Goal: Task Accomplishment & Management: Manage account settings

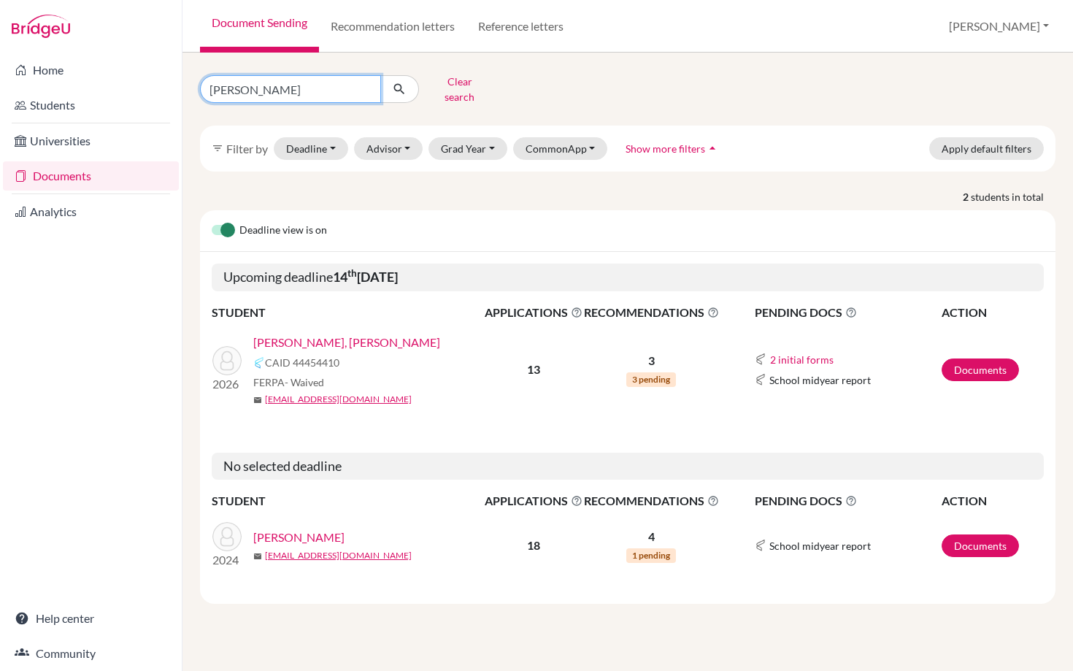
drag, startPoint x: 255, startPoint y: 80, endPoint x: 180, endPoint y: 80, distance: 75.9
click at [180, 80] on div "Home Students Universities Documents Analytics Help center Community Document S…" at bounding box center [536, 335] width 1073 height 671
type input "navarette"
click button "submit" at bounding box center [399, 89] width 39 height 28
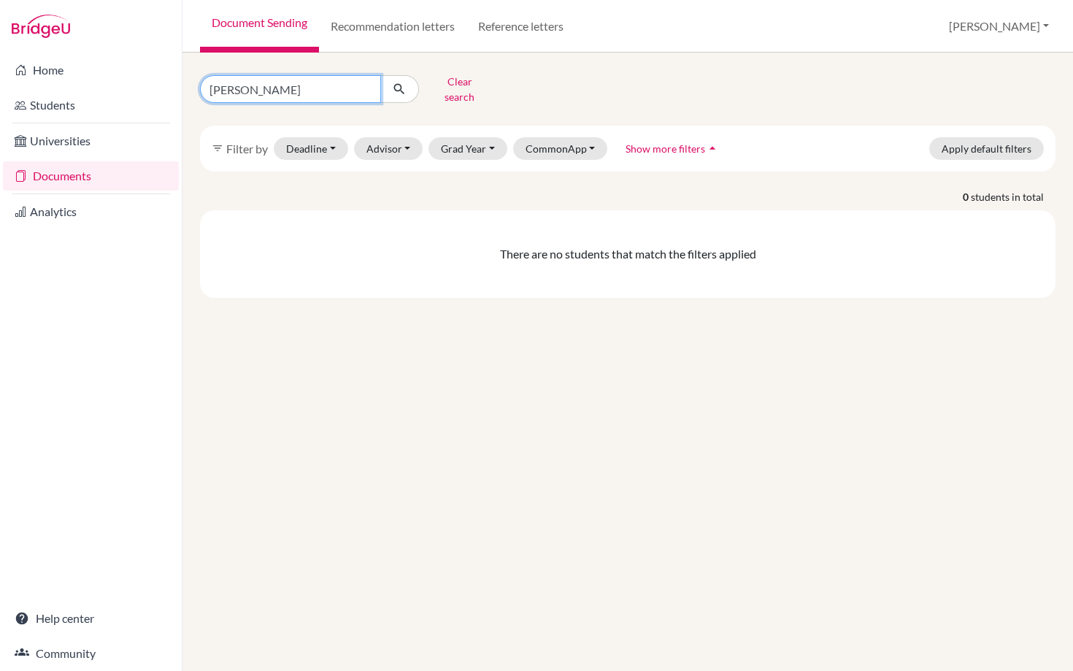
click at [275, 85] on input "navarette" at bounding box center [290, 89] width 181 height 28
type input "navarete"
click at [286, 85] on input "navarete" at bounding box center [290, 89] width 181 height 28
click button "submit" at bounding box center [399, 89] width 39 height 28
drag, startPoint x: 270, startPoint y: 83, endPoint x: 162, endPoint y: 82, distance: 108.0
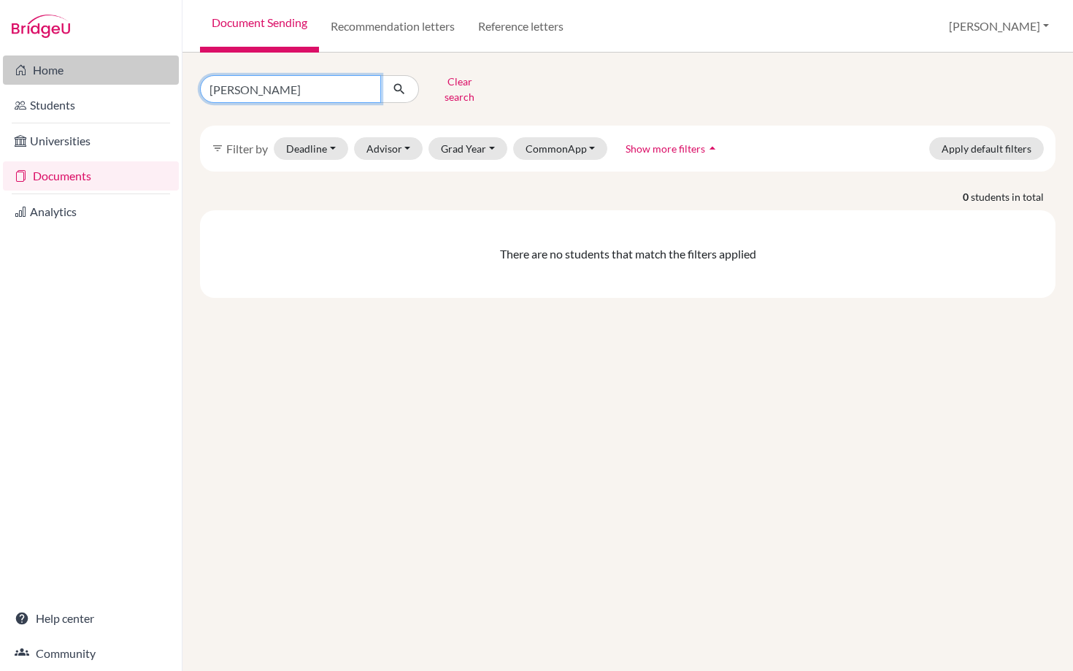
click at [163, 82] on div "Home Students Universities Documents Analytics Help center Community Document S…" at bounding box center [536, 335] width 1073 height 671
type input "[PERSON_NAME]"
click button "submit" at bounding box center [399, 89] width 39 height 28
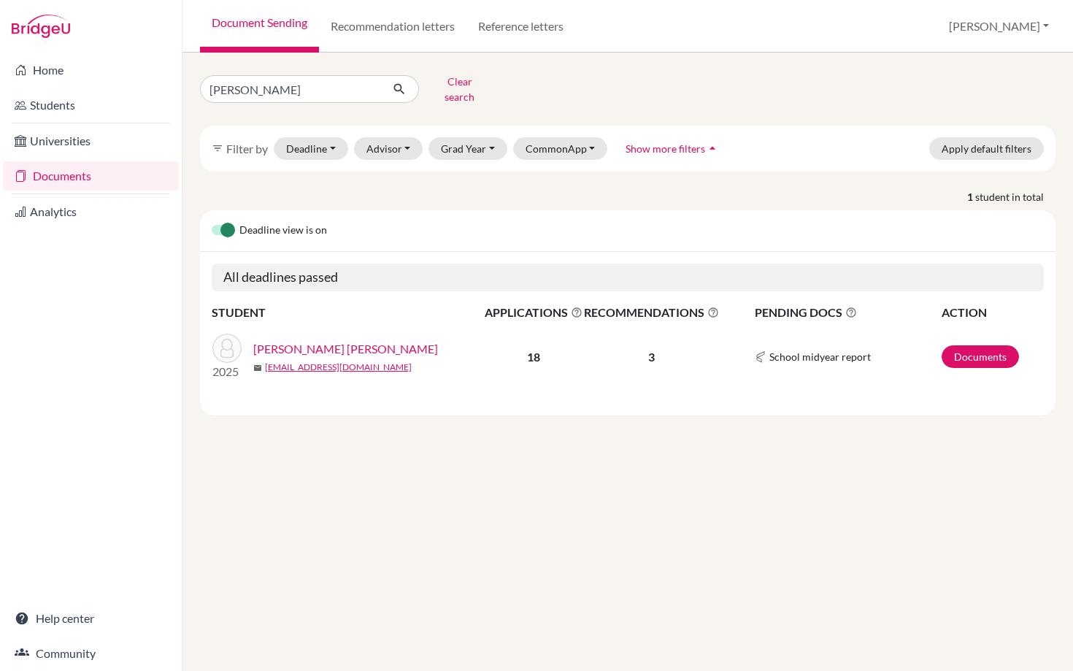
click at [325, 340] on link "[PERSON_NAME] [PERSON_NAME]" at bounding box center [345, 349] width 185 height 18
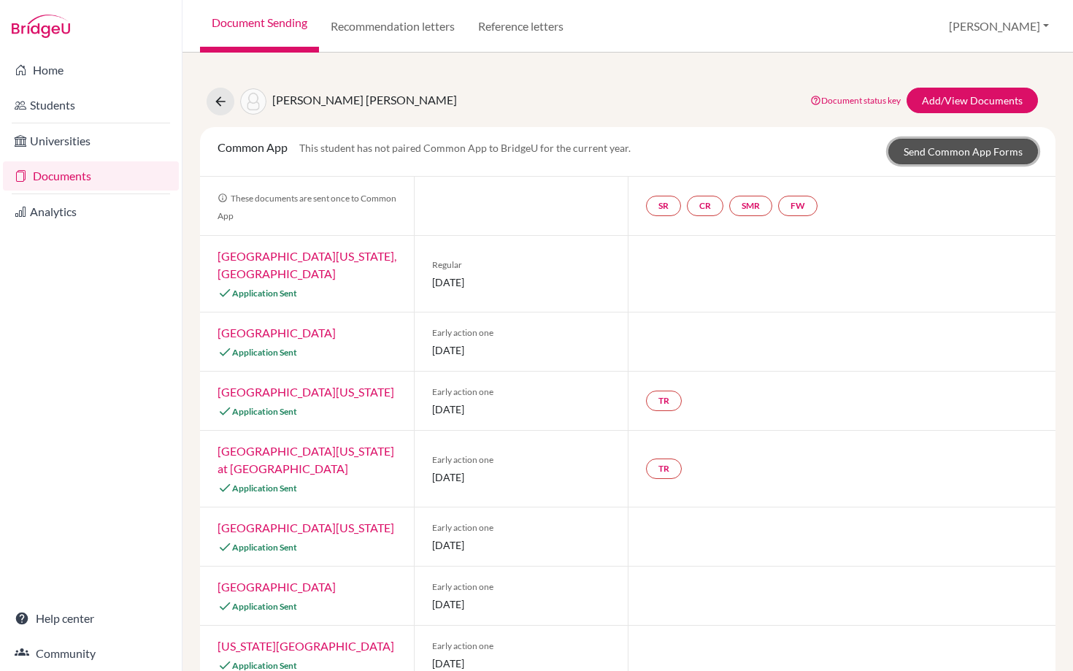
click at [944, 147] on link "Send Common App Forms" at bounding box center [963, 152] width 150 height 26
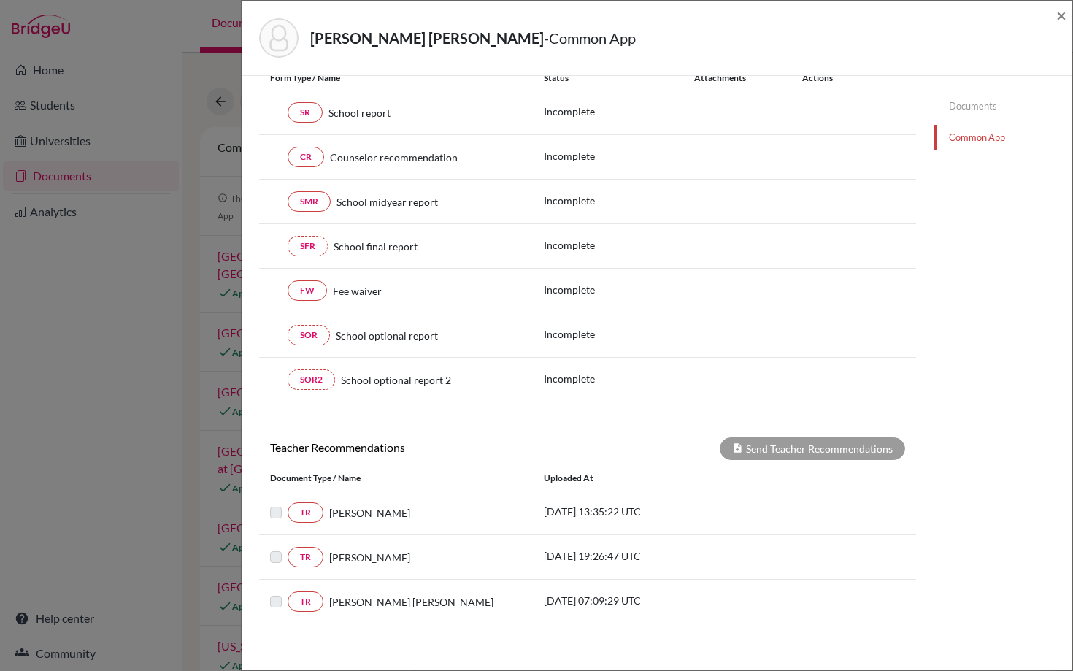
scroll to position [108, 0]
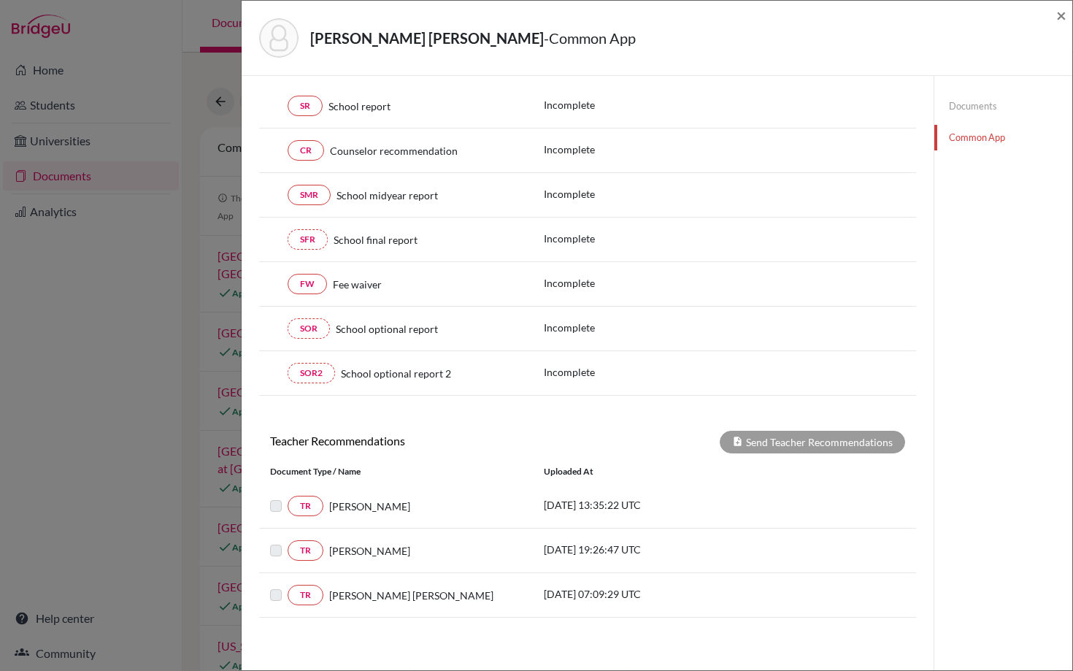
click at [89, 367] on div "Navarrete Cevada, Veronica - Common App × × This student has not paired Common …" at bounding box center [536, 335] width 1073 height 671
click at [966, 104] on link "Documents" at bounding box center [1003, 106] width 138 height 26
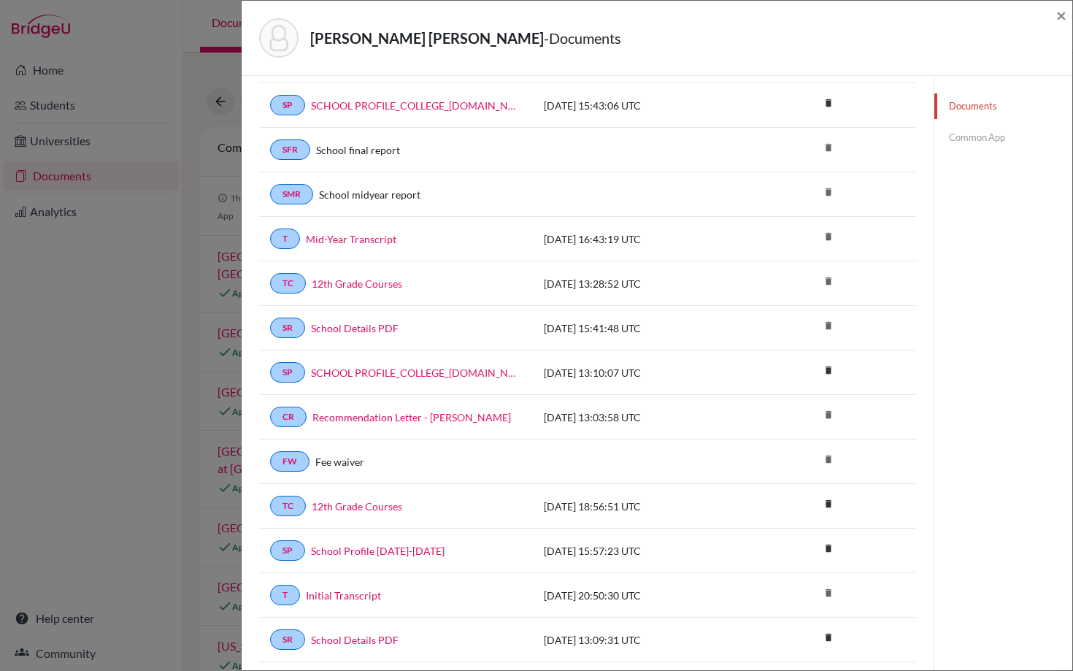
click at [968, 142] on link "Common App" at bounding box center [1003, 138] width 138 height 26
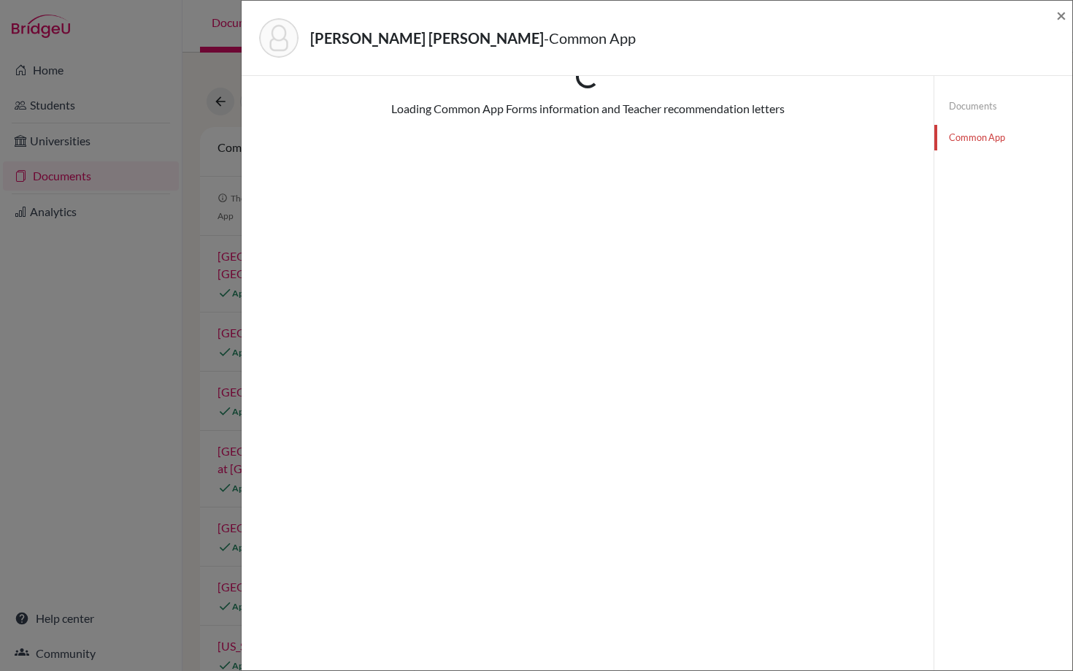
scroll to position [108, 0]
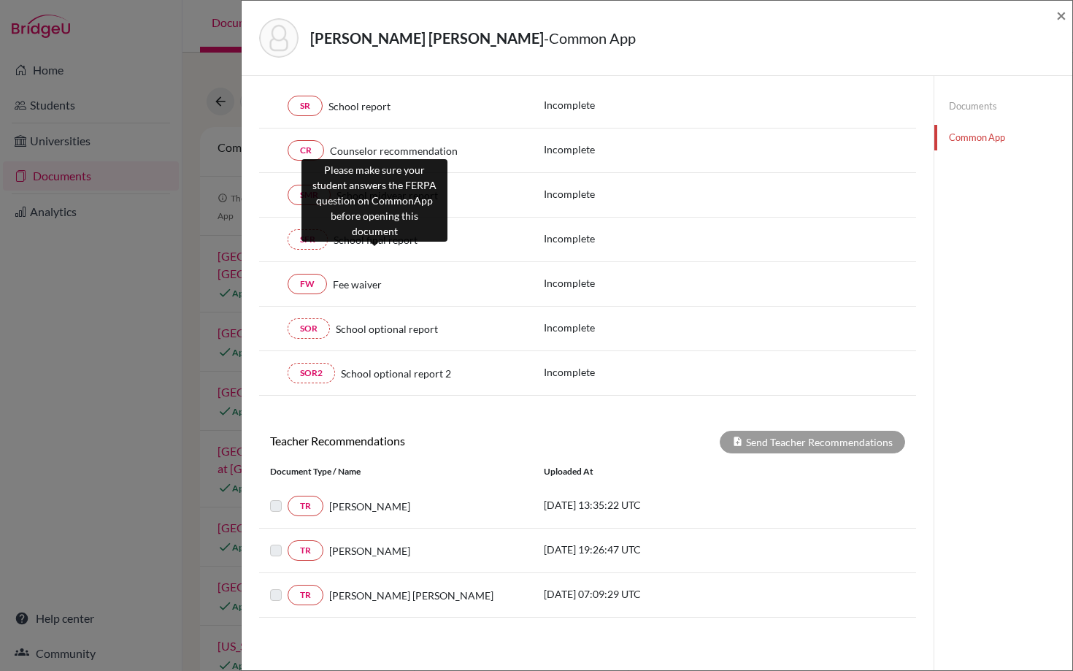
click at [372, 241] on span "School final report" at bounding box center [376, 239] width 84 height 15
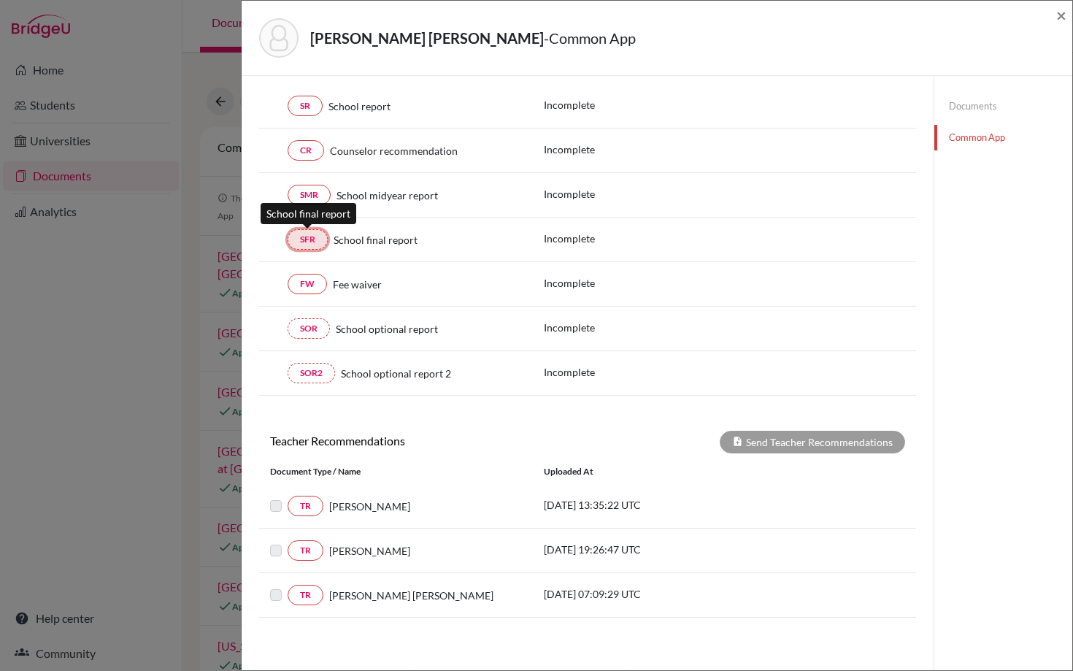
click at [299, 237] on link "SFR" at bounding box center [308, 239] width 40 height 20
click at [971, 110] on link "Documents" at bounding box center [1003, 106] width 138 height 26
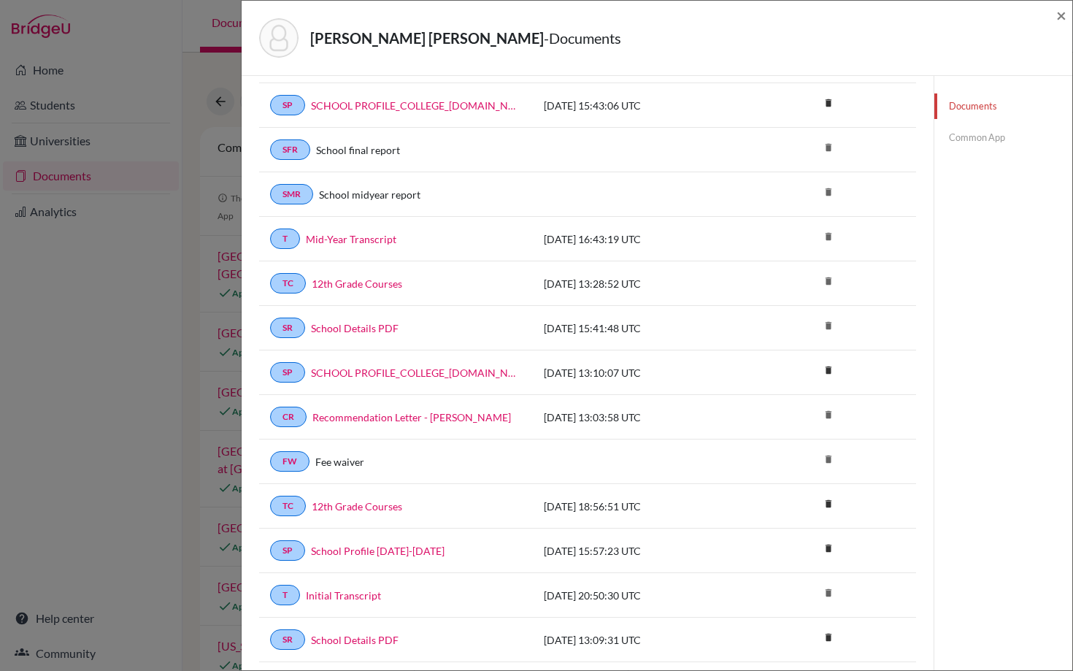
scroll to position [377, 0]
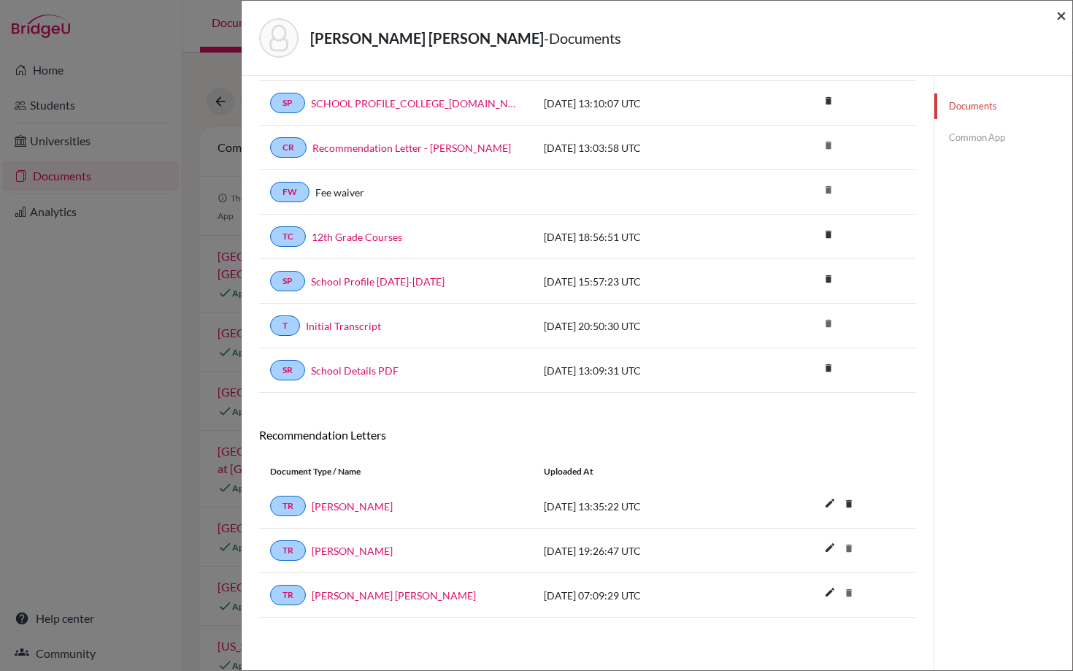
click at [1061, 15] on span "×" at bounding box center [1061, 14] width 10 height 21
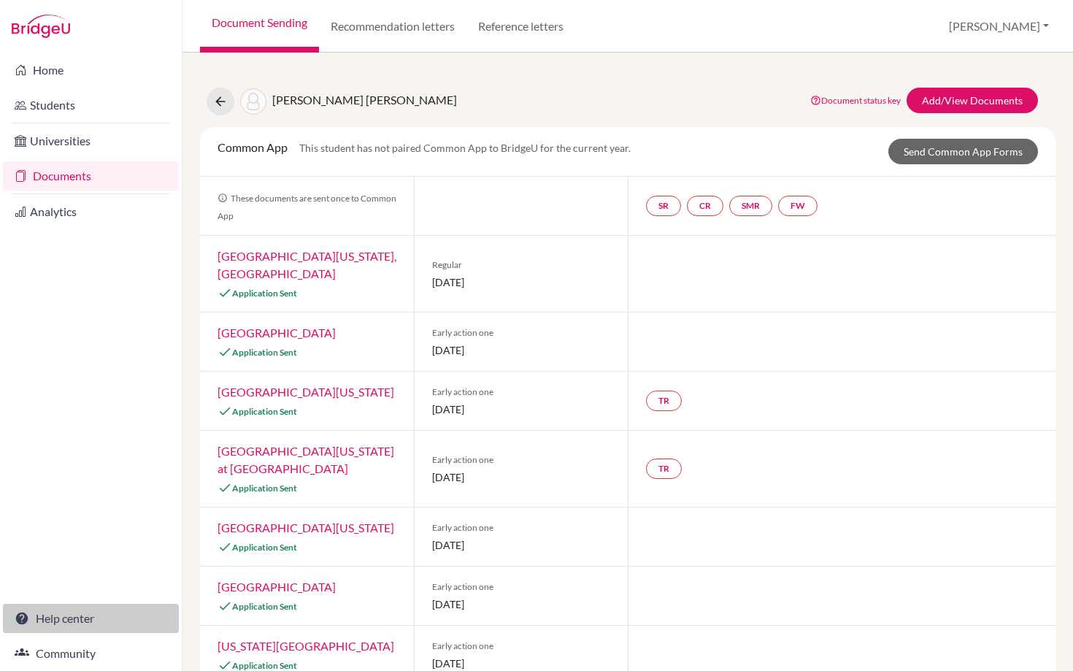
click at [47, 615] on link "Help center" at bounding box center [91, 618] width 176 height 29
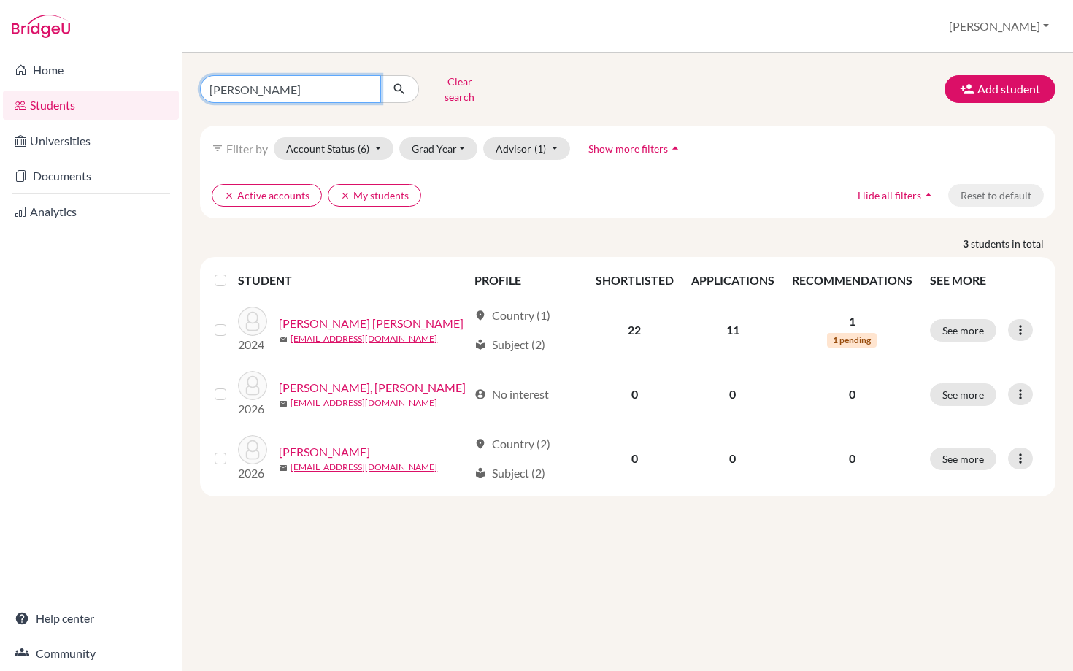
drag, startPoint x: 250, startPoint y: 86, endPoint x: 180, endPoint y: 86, distance: 69.3
click at [180, 86] on div "Home Students Universities Documents Analytics Help center Community Students o…" at bounding box center [536, 335] width 1073 height 671
type input "[PERSON_NAME]"
click button "submit" at bounding box center [399, 89] width 39 height 28
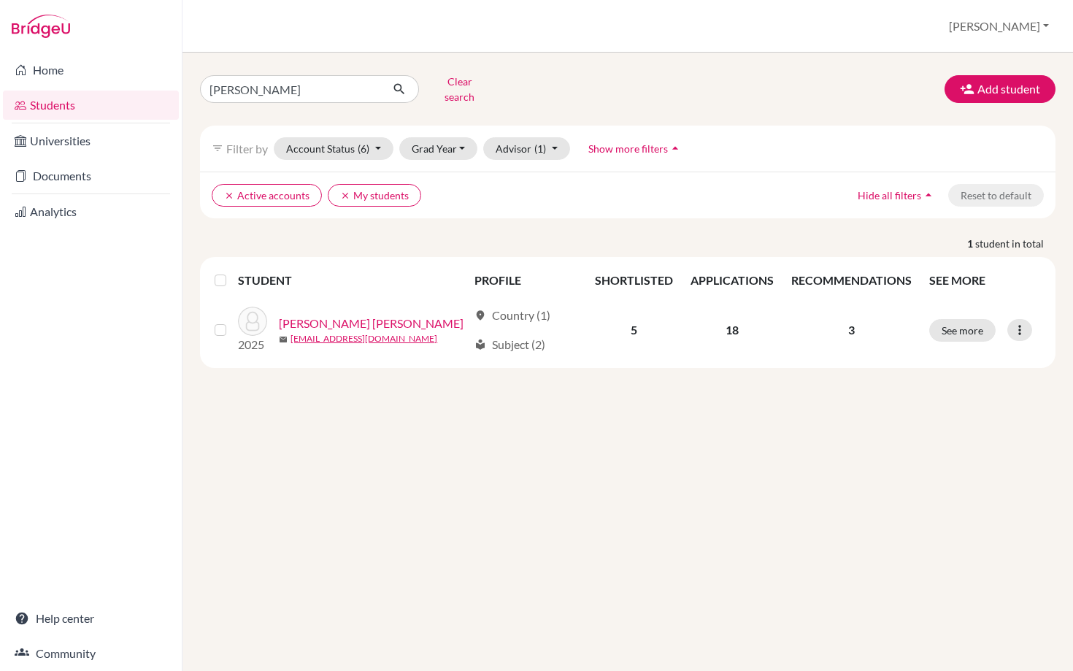
click at [41, 103] on link "Students" at bounding box center [91, 105] width 176 height 29
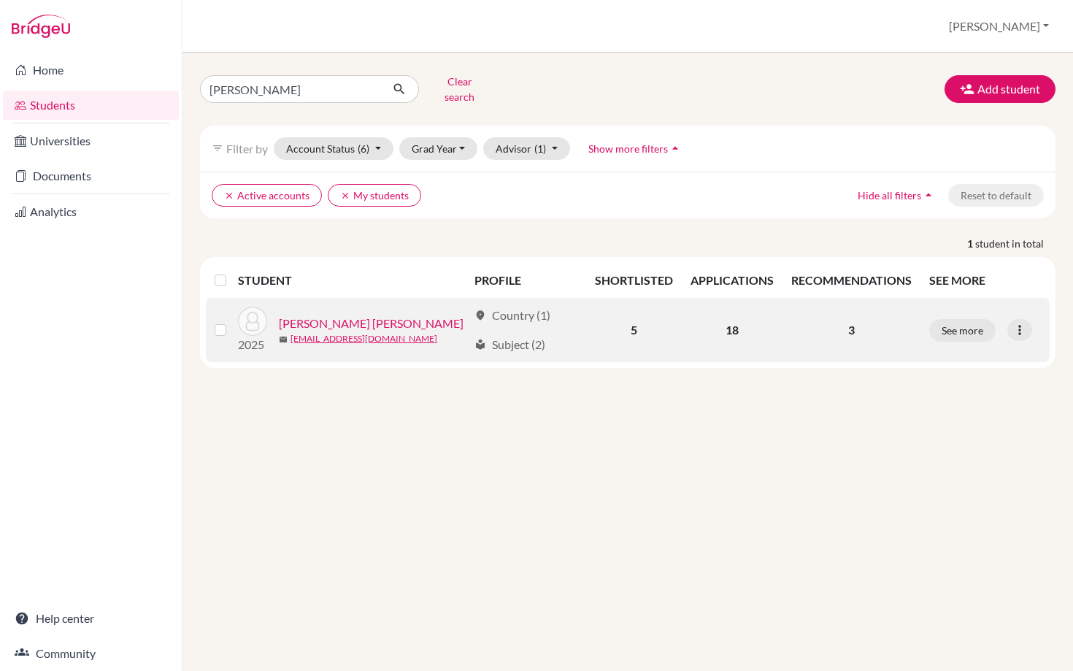
click at [361, 315] on link "[PERSON_NAME] [PERSON_NAME]" at bounding box center [371, 324] width 185 height 18
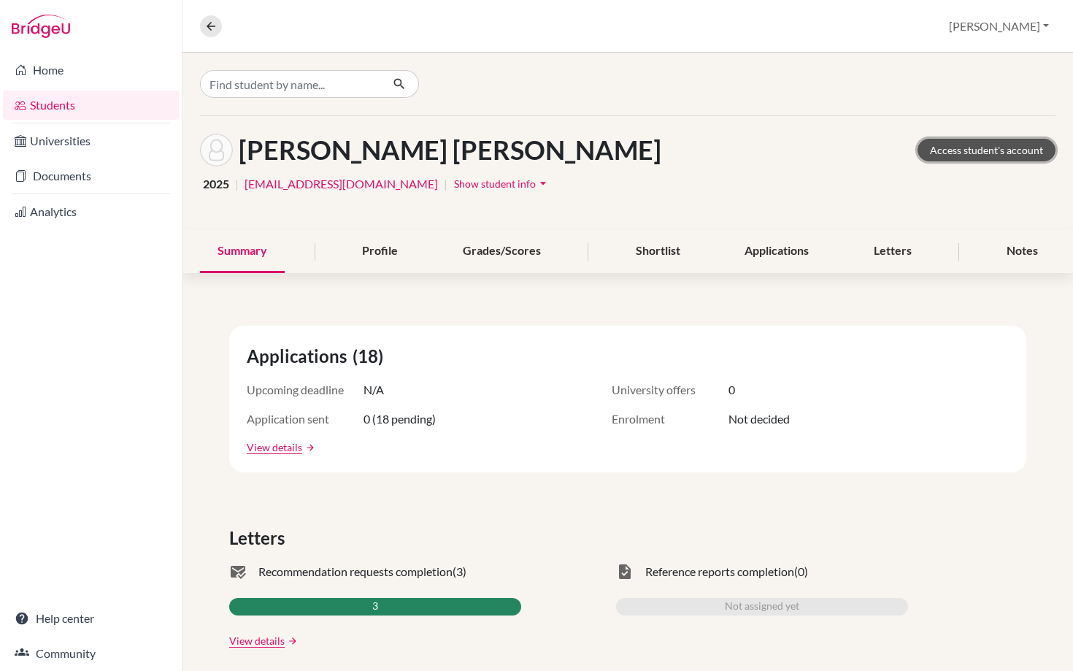
click at [973, 152] on link "Access student's account" at bounding box center [986, 150] width 138 height 23
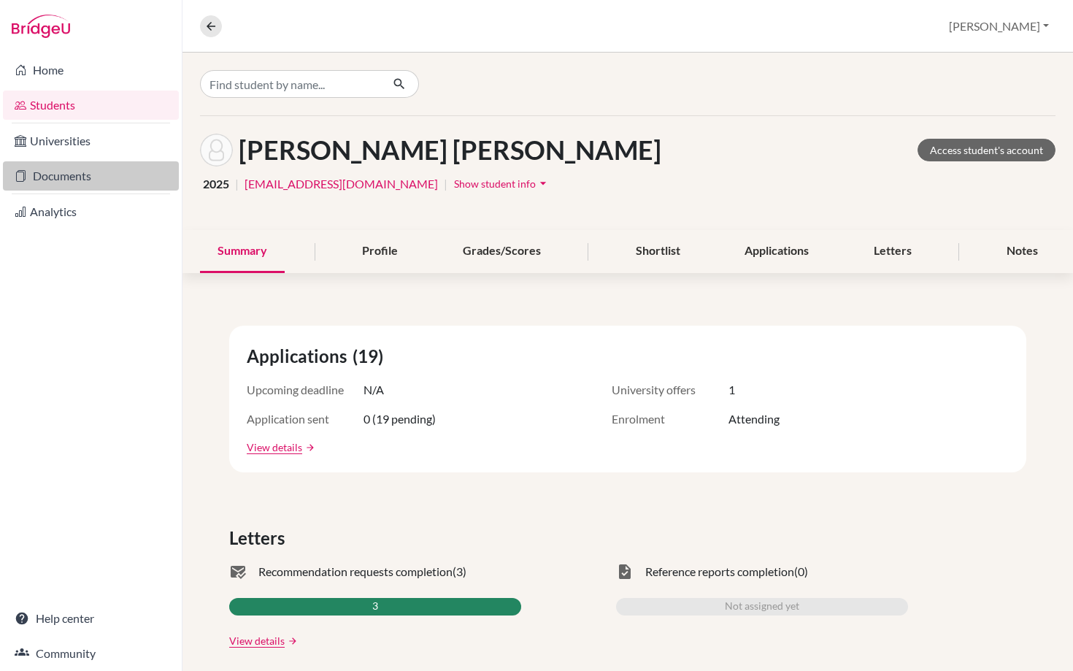
click at [49, 178] on link "Documents" at bounding box center [91, 175] width 176 height 29
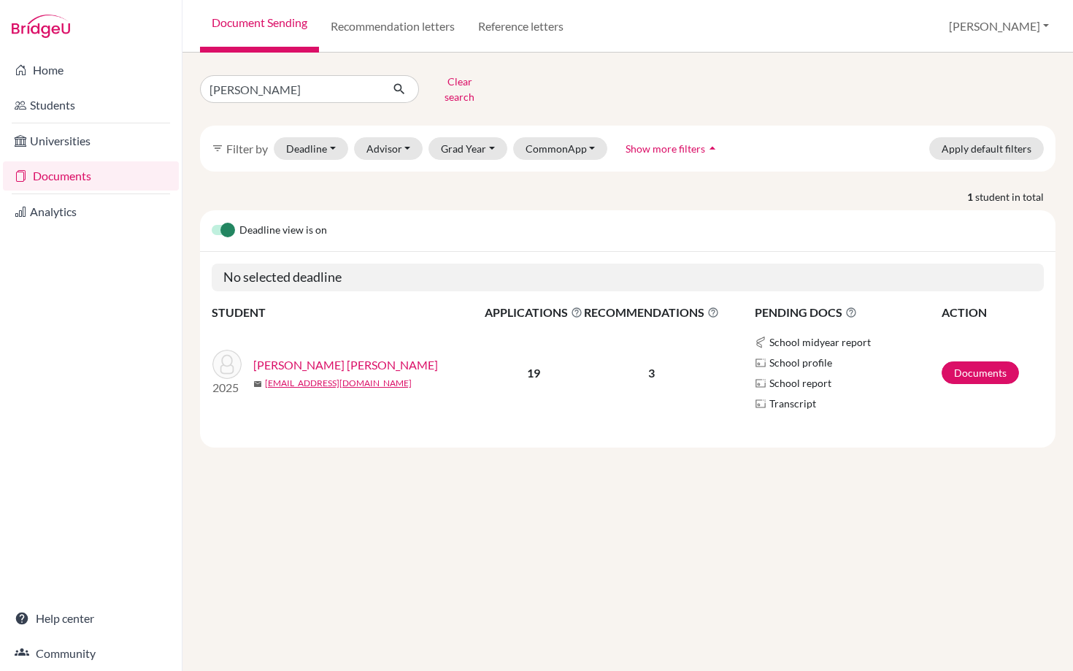
click at [350, 356] on link "[PERSON_NAME] [PERSON_NAME]" at bounding box center [345, 365] width 185 height 18
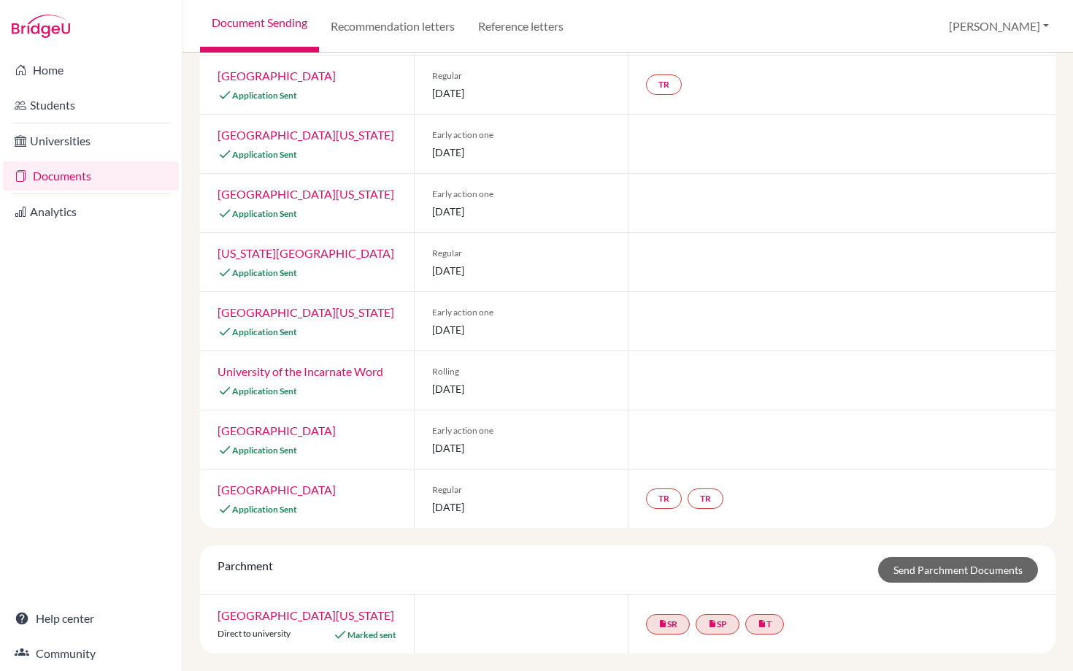
scroll to position [824, 0]
click at [952, 569] on link "Send Parchment Documents" at bounding box center [958, 570] width 160 height 26
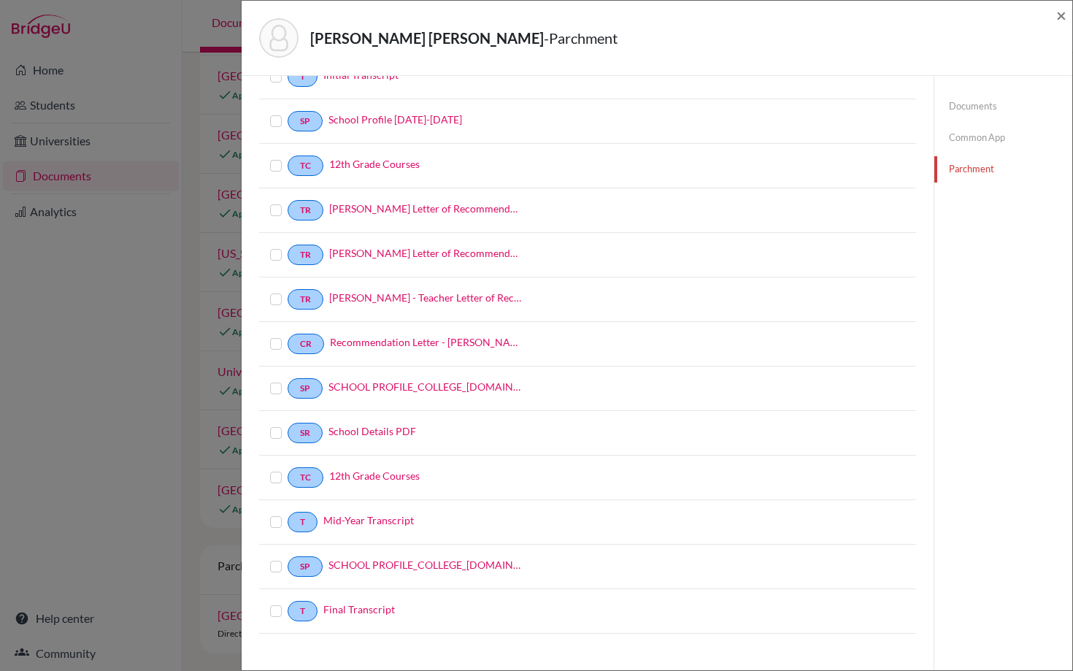
scroll to position [155, 0]
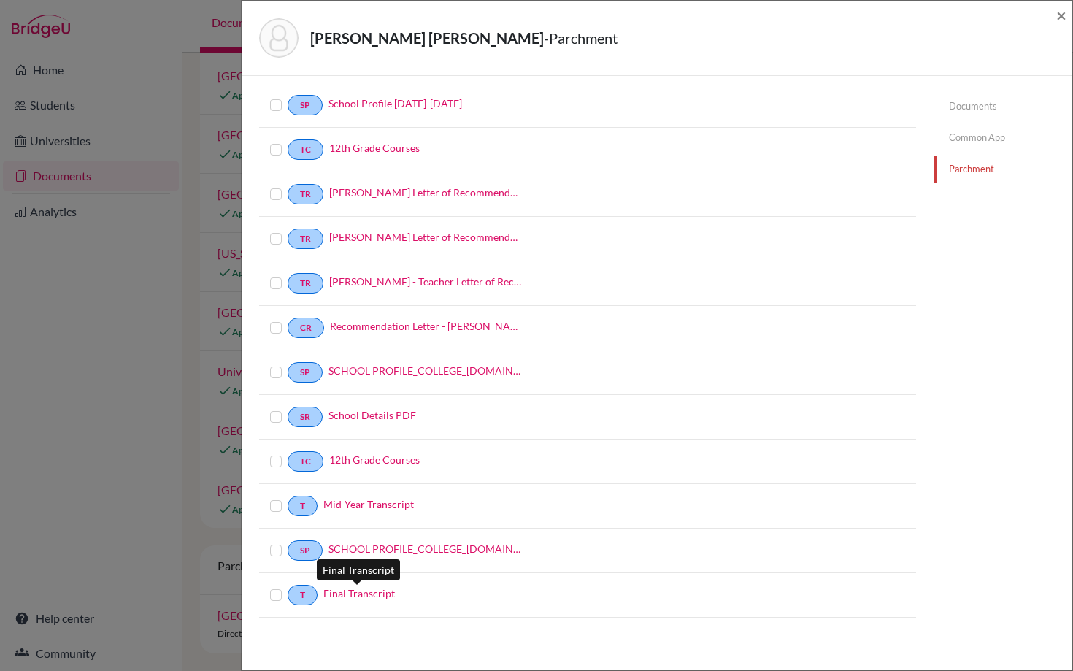
click at [358, 593] on link "Final Transcript" at bounding box center [359, 592] width 72 height 15
click at [288, 586] on label at bounding box center [288, 586] width 0 height 0
click at [0, 0] on input "checkbox" at bounding box center [0, 0] width 0 height 0
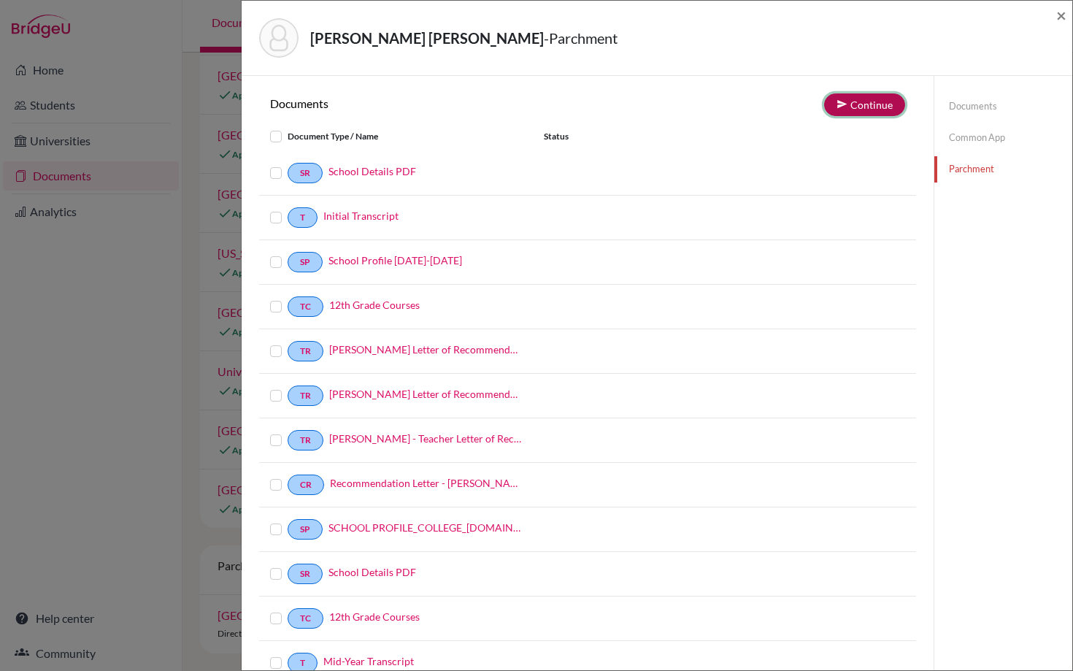
click at [863, 101] on button "Continue" at bounding box center [864, 104] width 81 height 23
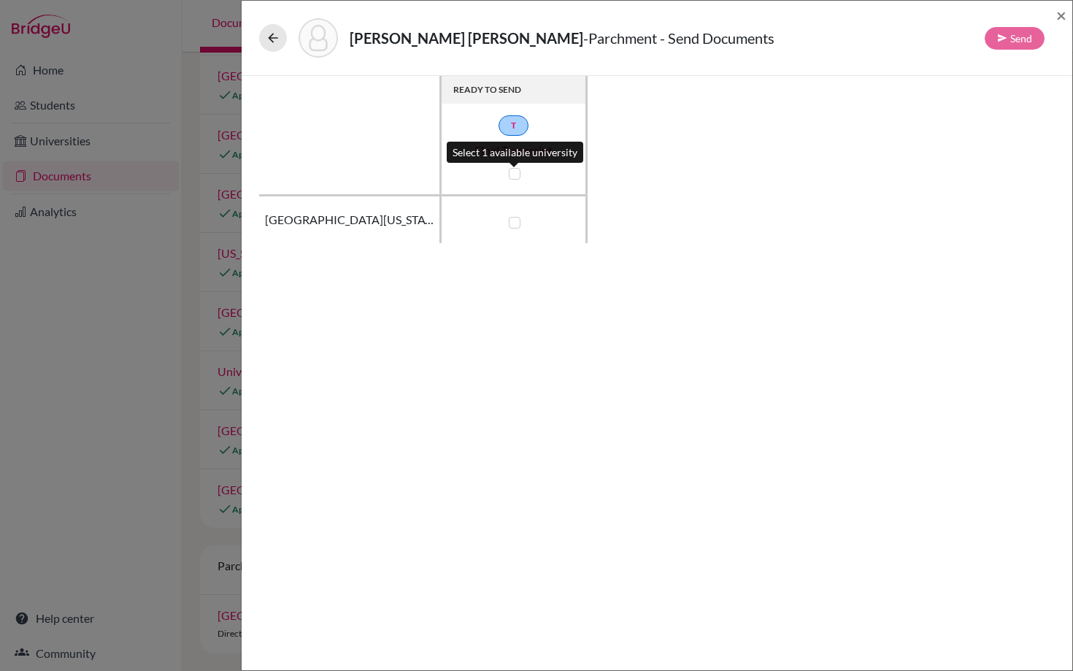
click at [515, 173] on label at bounding box center [515, 174] width 12 height 12
click at [515, 173] on input "checkbox" at bounding box center [511, 172] width 12 height 15
checkbox input "true"
click at [1015, 42] on button "Send" at bounding box center [1015, 38] width 60 height 23
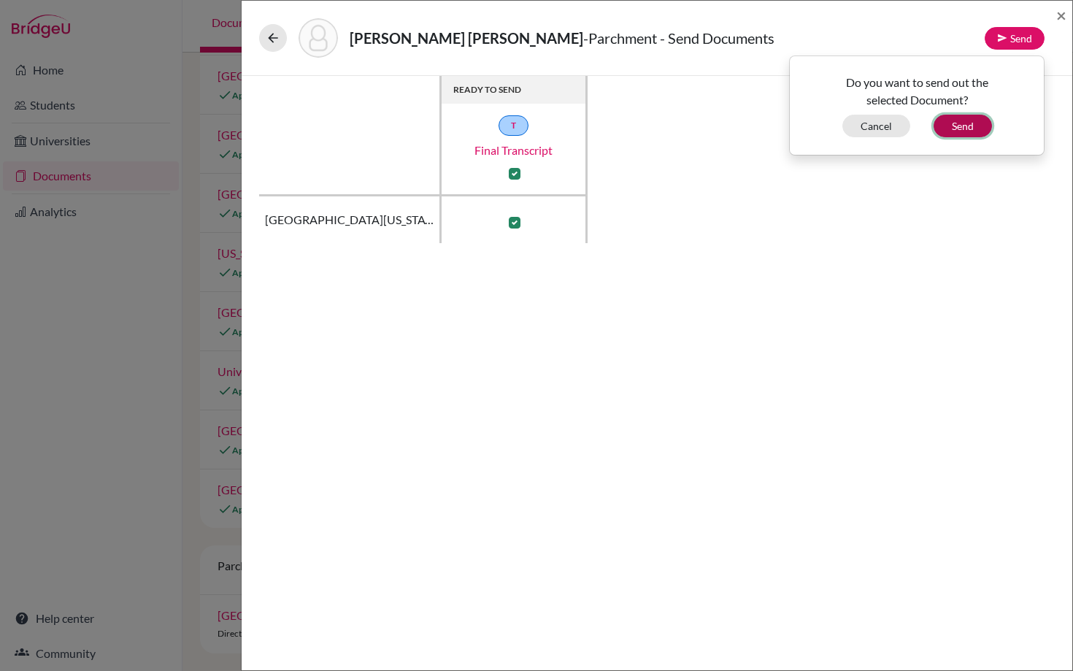
click at [953, 125] on button "Send" at bounding box center [962, 126] width 58 height 23
checkbox input "false"
